Goal: Task Accomplishment & Management: Manage account settings

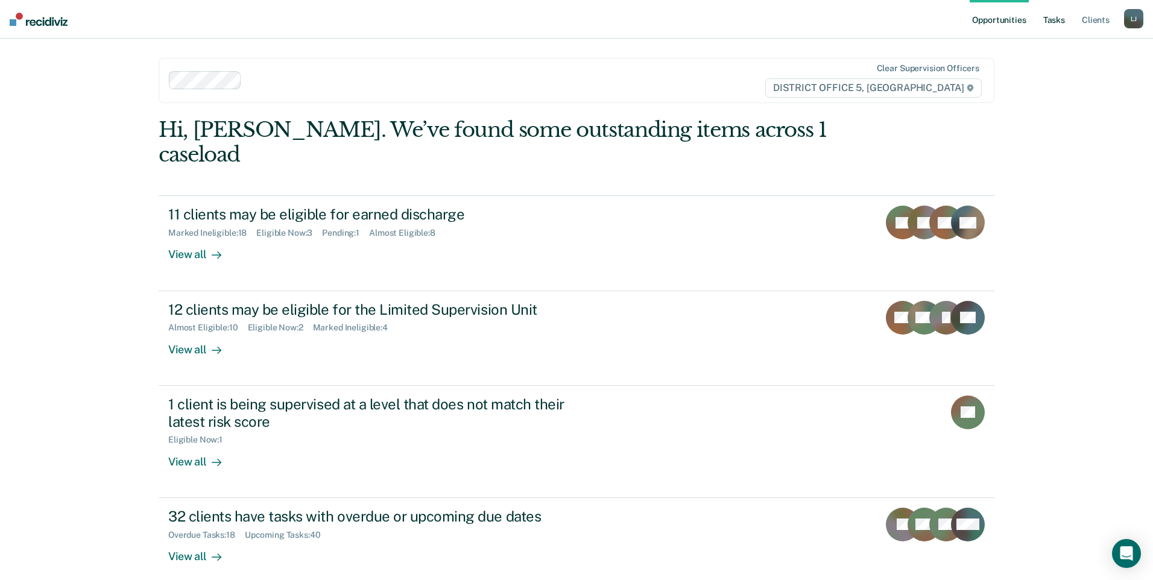
click at [1040, 19] on ul "Opportunities Tasks Client s" at bounding box center [1046, 19] width 154 height 39
click at [1059, 19] on link "Tasks" at bounding box center [1053, 19] width 27 height 39
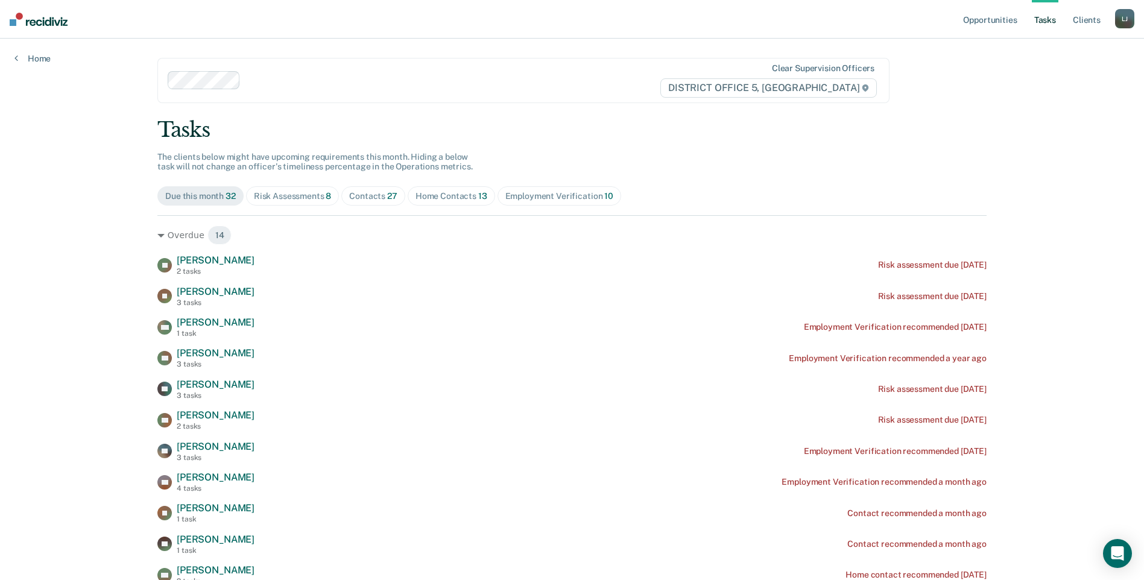
click at [425, 199] on div "Home Contacts 13" at bounding box center [451, 196] width 72 height 10
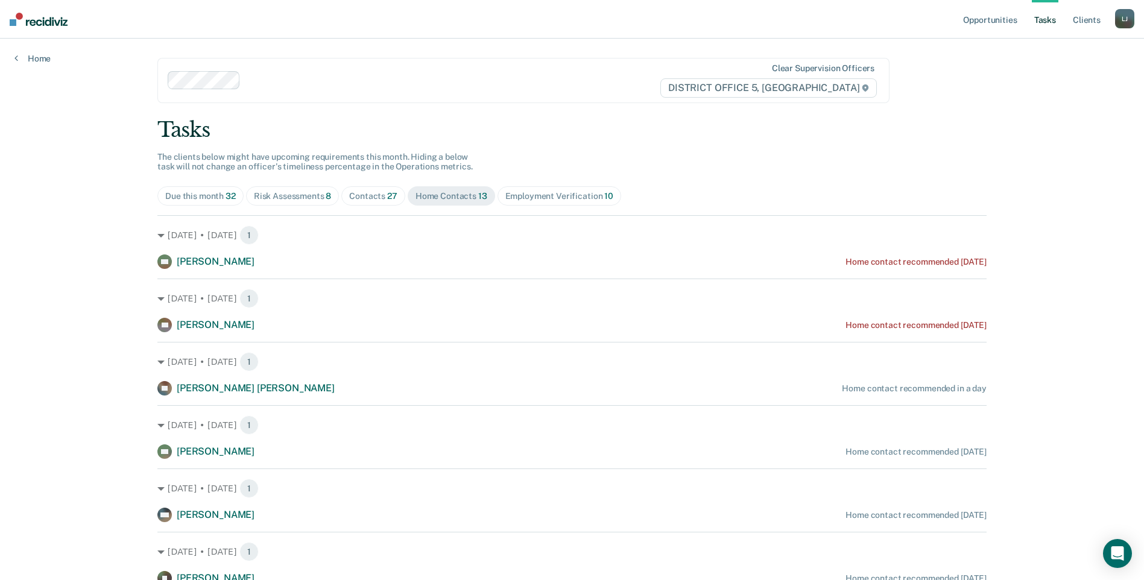
click at [373, 190] on span "Contacts 27" at bounding box center [373, 195] width 64 height 19
click at [273, 193] on div "Risk Assessments 8" at bounding box center [293, 196] width 78 height 10
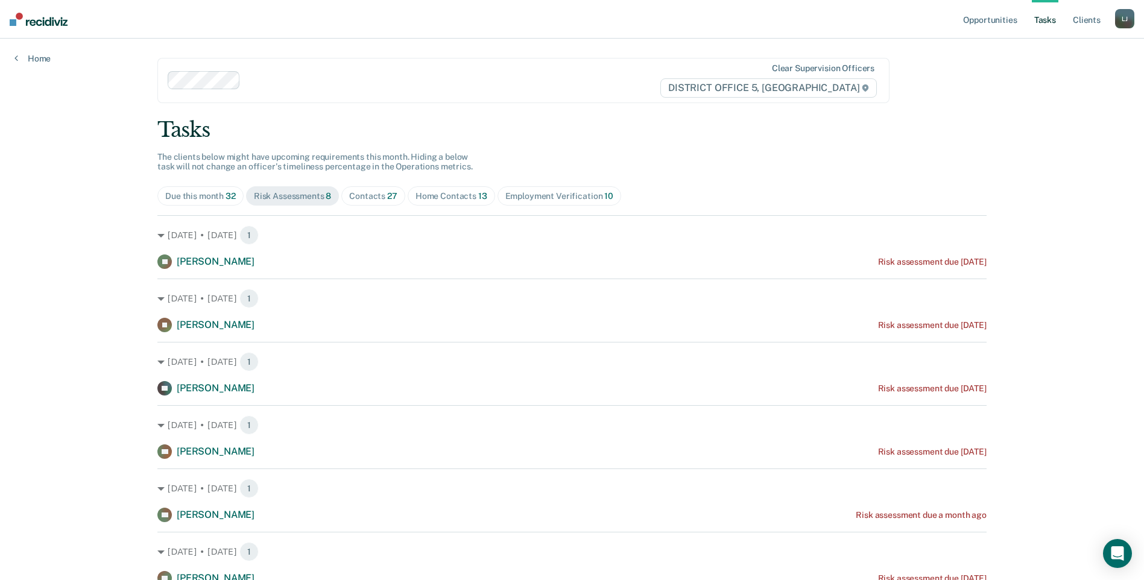
click at [207, 193] on div "Due this month 32" at bounding box center [200, 196] width 71 height 10
